Goal: Transaction & Acquisition: Purchase product/service

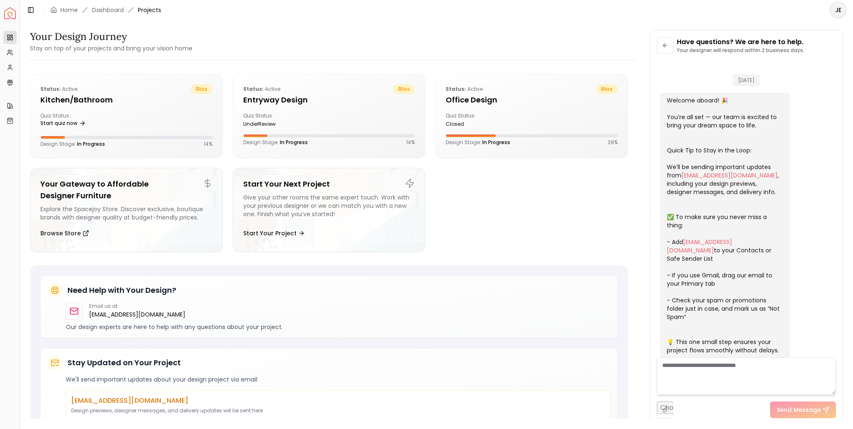
scroll to position [849, 0]
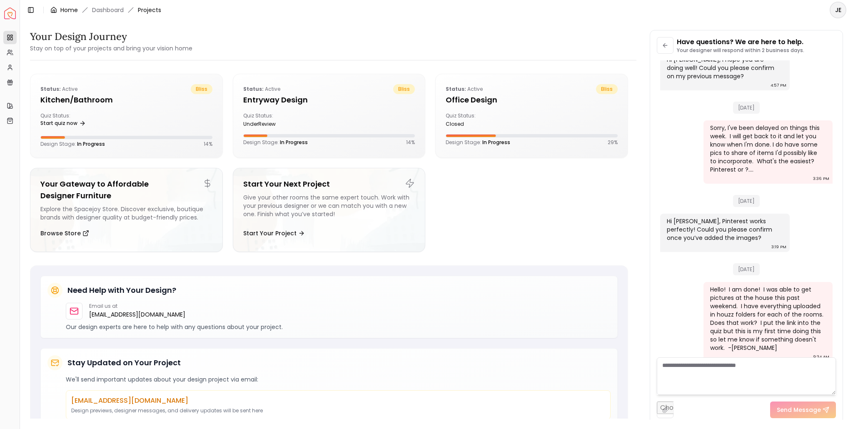
click at [69, 11] on link "Home" at bounding box center [68, 10] width 17 height 8
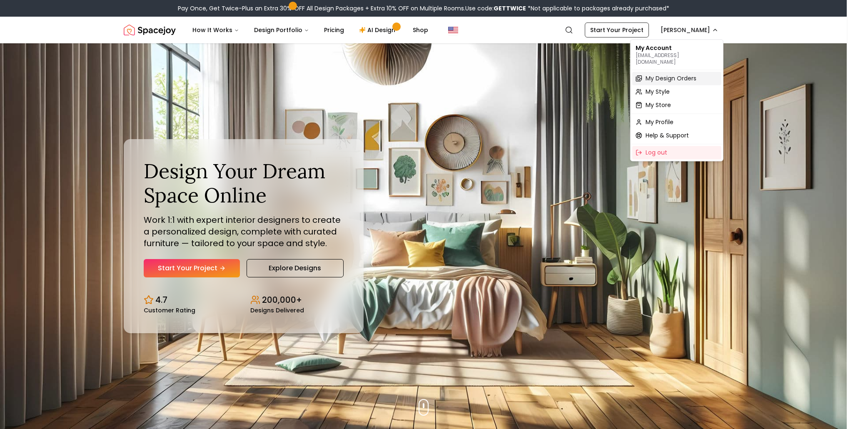
click at [667, 74] on span "My Design Orders" at bounding box center [670, 78] width 51 height 8
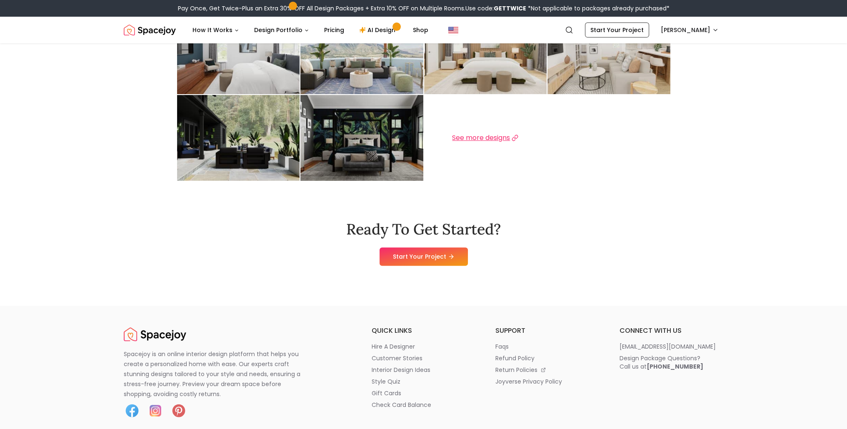
scroll to position [375, 0]
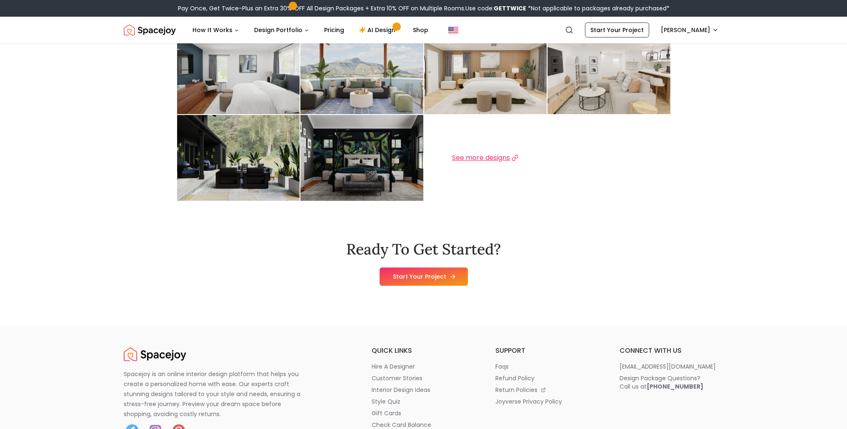
click at [431, 281] on link "Start Your Project" at bounding box center [423, 276] width 88 height 18
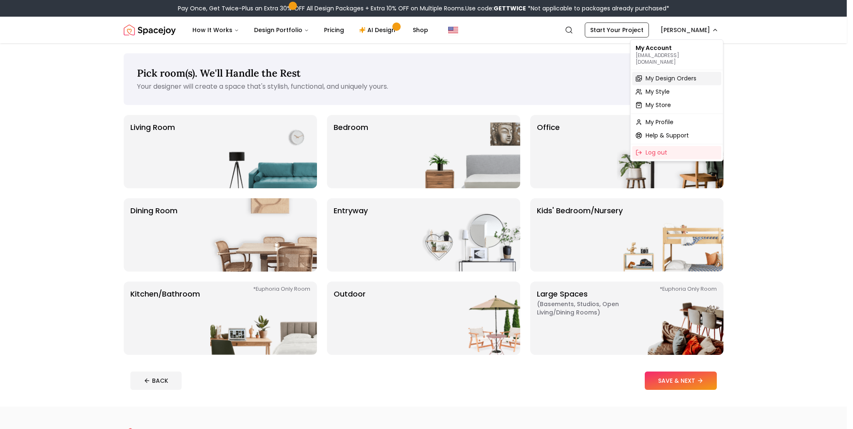
click at [657, 74] on span "My Design Orders" at bounding box center [670, 78] width 51 height 8
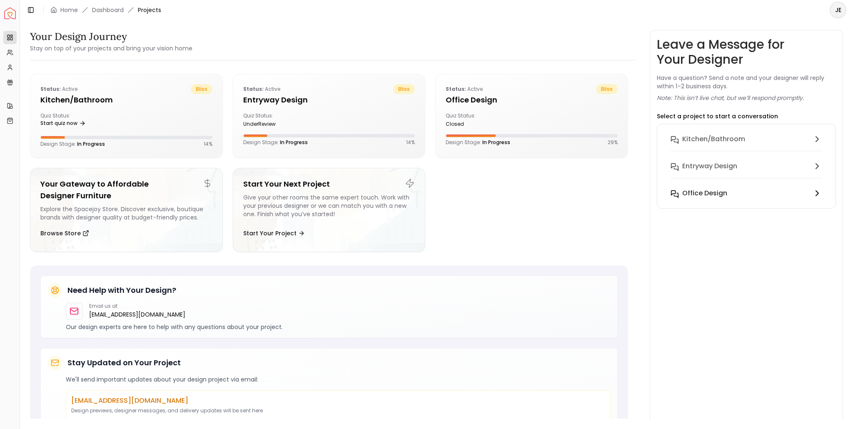
click at [725, 189] on h6 "Office design" at bounding box center [704, 193] width 45 height 10
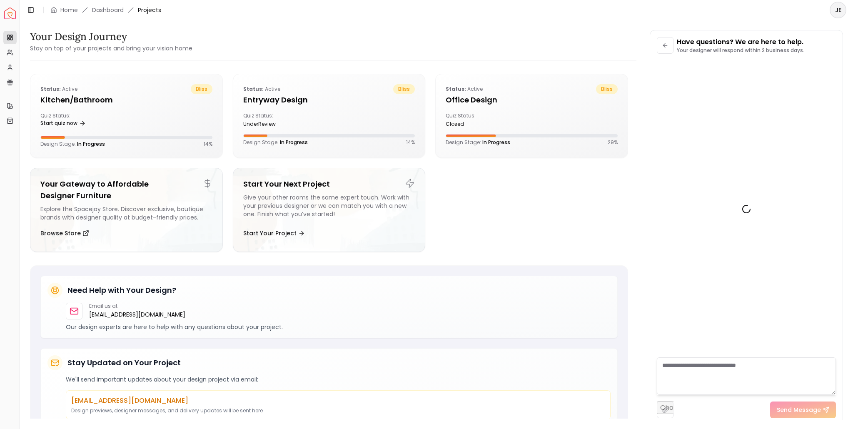
scroll to position [849, 0]
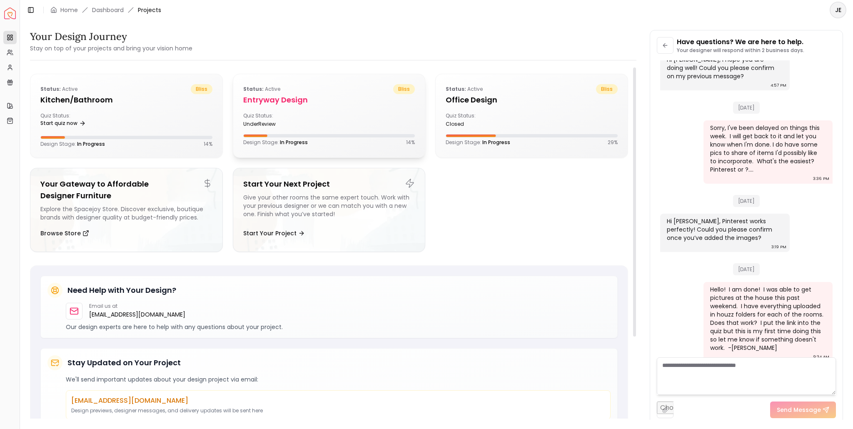
click at [270, 132] on div "Status: active bliss entryway design Quiz Status: underReview Design Stage: In …" at bounding box center [329, 115] width 192 height 82
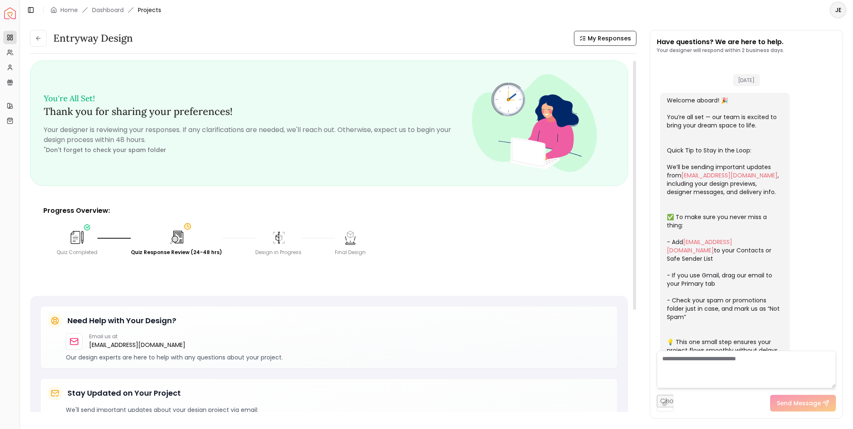
scroll to position [84, 0]
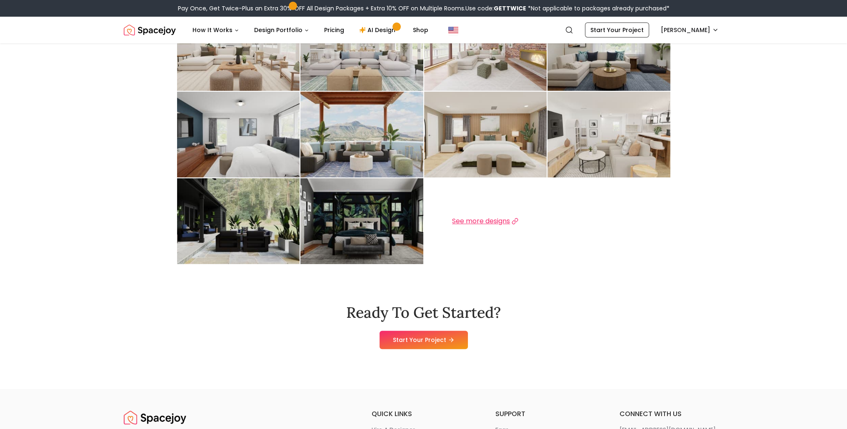
scroll to position [416, 0]
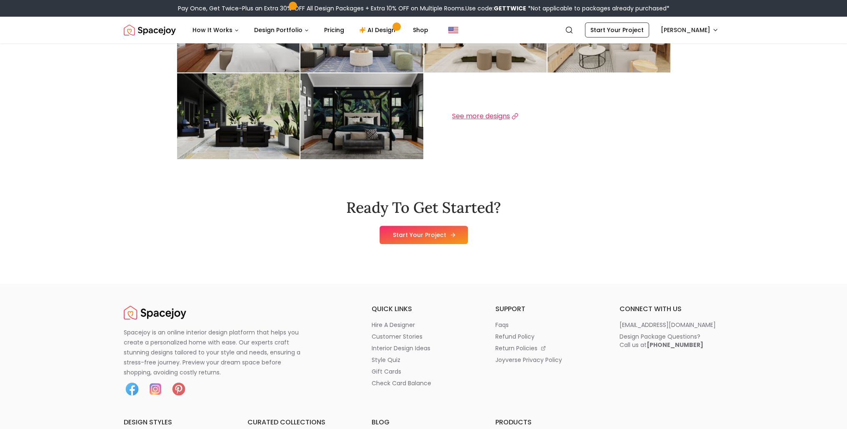
click at [451, 239] on link "Start Your Project" at bounding box center [423, 235] width 88 height 18
